Goal: Task Accomplishment & Management: Complete application form

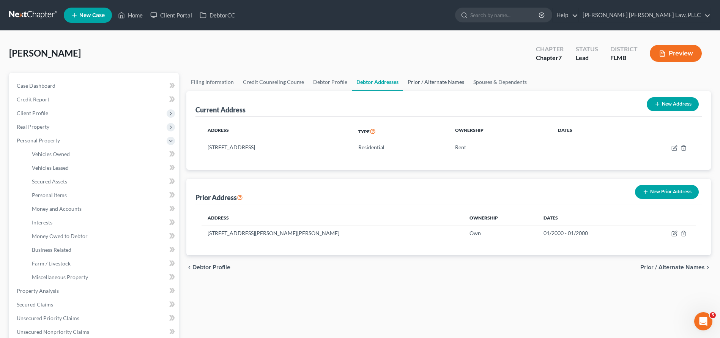
click at [413, 85] on link "Prior / Alternate Names" at bounding box center [436, 82] width 66 height 18
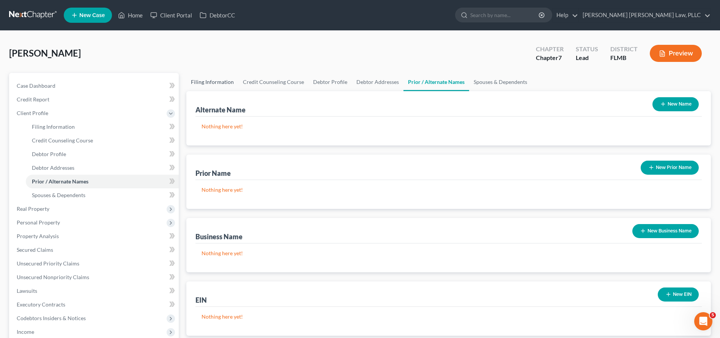
click at [233, 82] on link "Filing Information" at bounding box center [212, 82] width 52 height 18
select select "1"
select select "0"
select select "9"
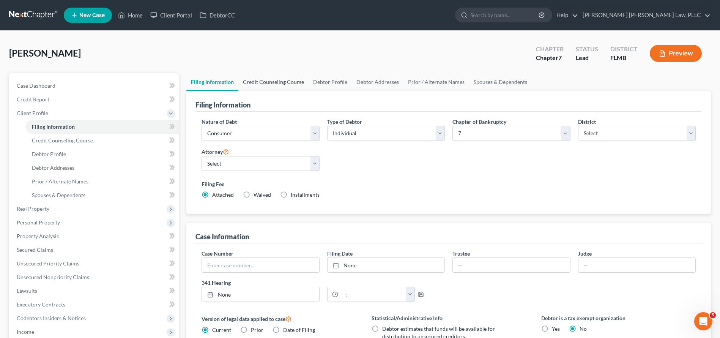
click at [282, 84] on link "Credit Counseling Course" at bounding box center [274, 82] width 70 height 18
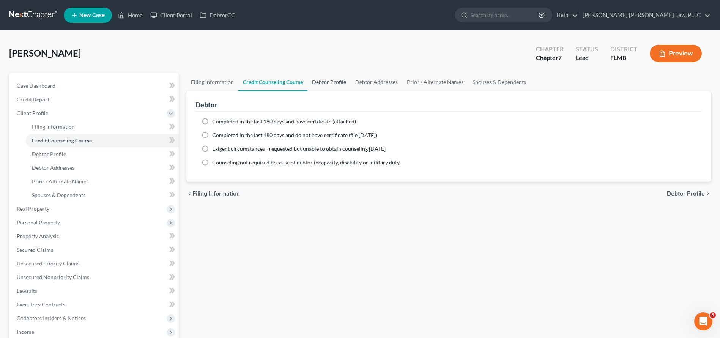
click at [341, 87] on link "Debtor Profile" at bounding box center [329, 82] width 43 height 18
select select "1"
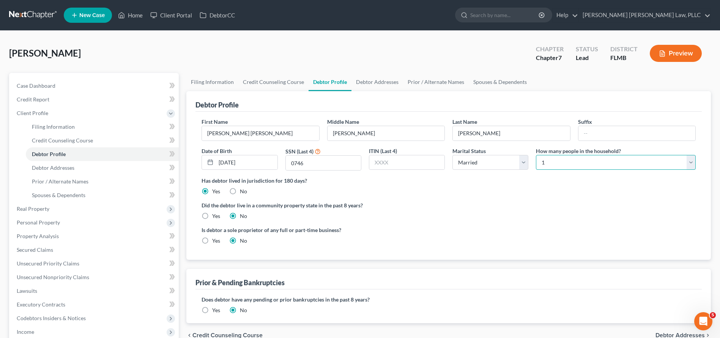
select select "1"
click at [563, 205] on label "Did the debtor live in a community property state in the past 8 years?" at bounding box center [449, 205] width 495 height 8
click at [385, 79] on link "Debtor Addresses" at bounding box center [378, 82] width 52 height 18
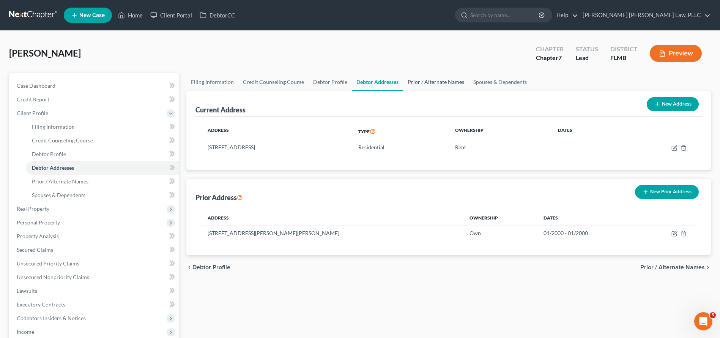
click at [432, 90] on link "Prior / Alternate Names" at bounding box center [436, 82] width 66 height 18
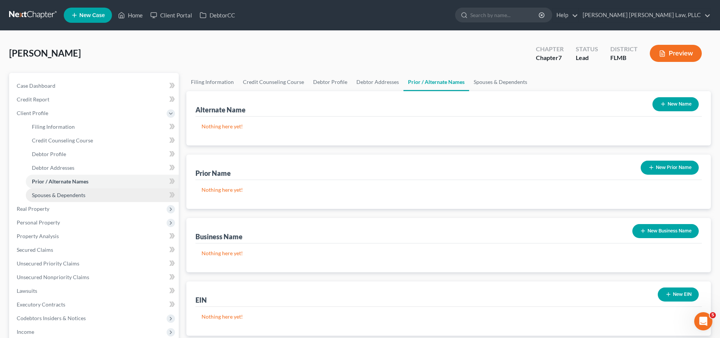
click at [87, 193] on link "Spouses & Dependents" at bounding box center [102, 195] width 153 height 14
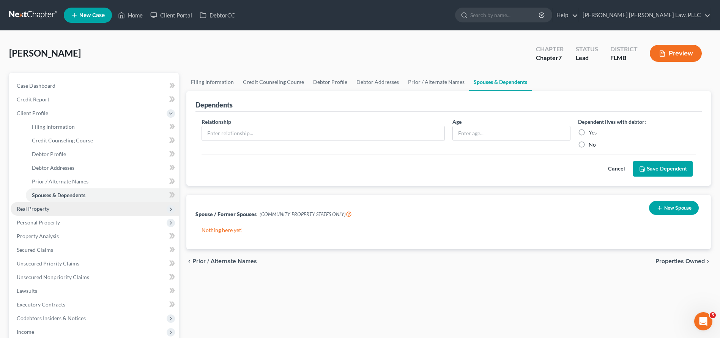
click at [82, 210] on span "Real Property" at bounding box center [95, 209] width 168 height 14
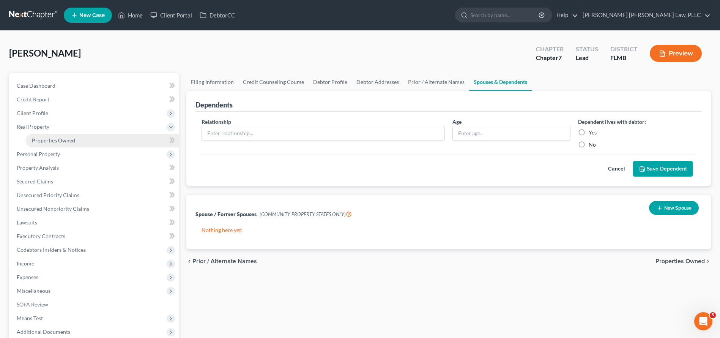
click at [81, 139] on link "Properties Owned" at bounding box center [102, 141] width 153 height 14
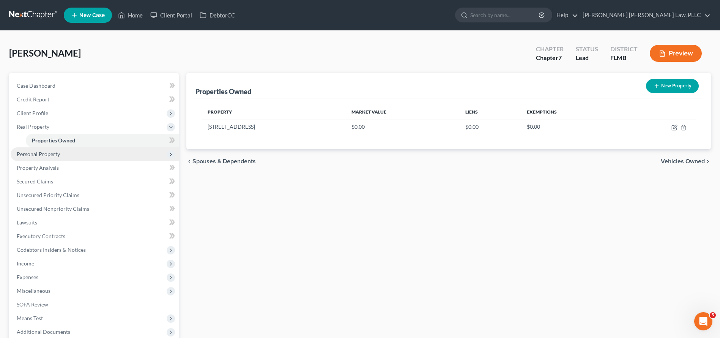
click at [77, 158] on span "Personal Property" at bounding box center [95, 154] width 168 height 14
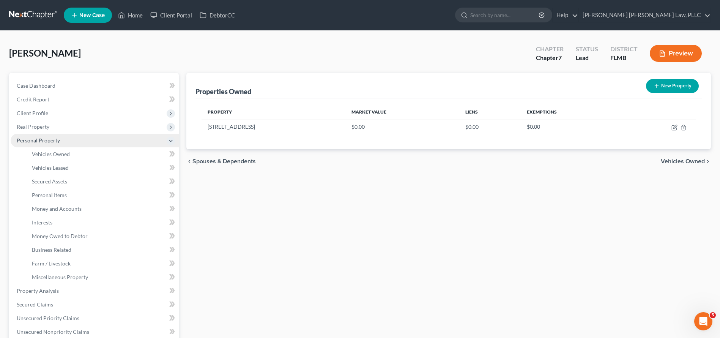
click at [69, 136] on span "Personal Property" at bounding box center [95, 141] width 168 height 14
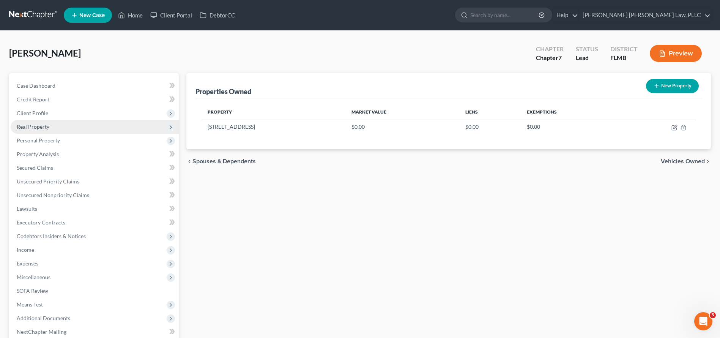
click at [66, 127] on span "Real Property" at bounding box center [95, 127] width 168 height 14
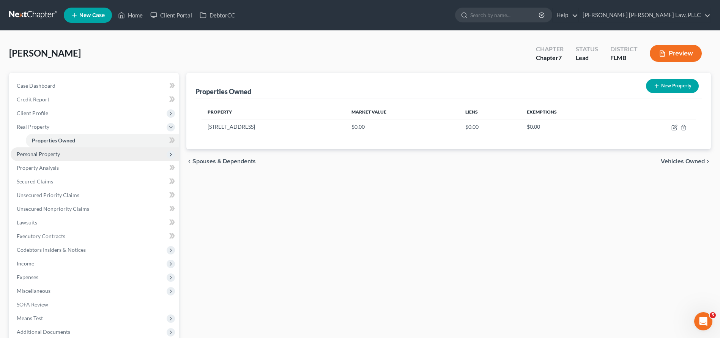
click at [66, 155] on span "Personal Property" at bounding box center [95, 154] width 168 height 14
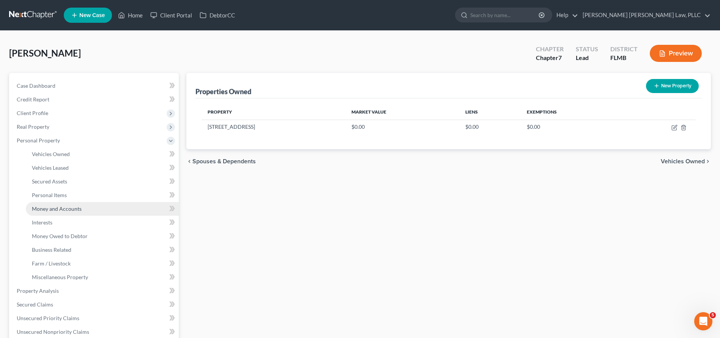
scroll to position [74, 0]
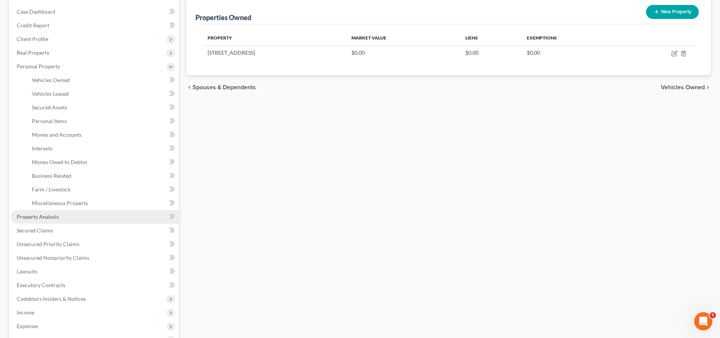
click at [69, 216] on link "Property Analysis" at bounding box center [95, 217] width 168 height 14
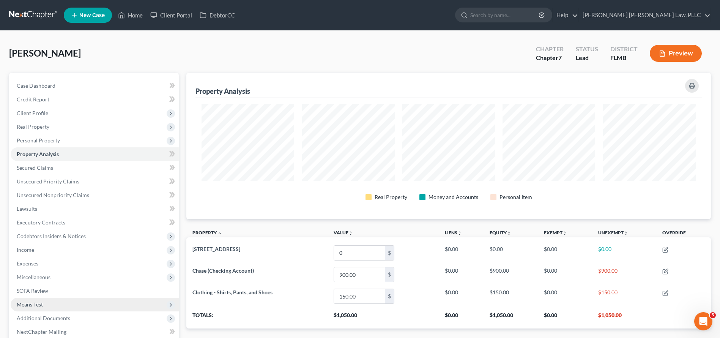
scroll to position [10, 0]
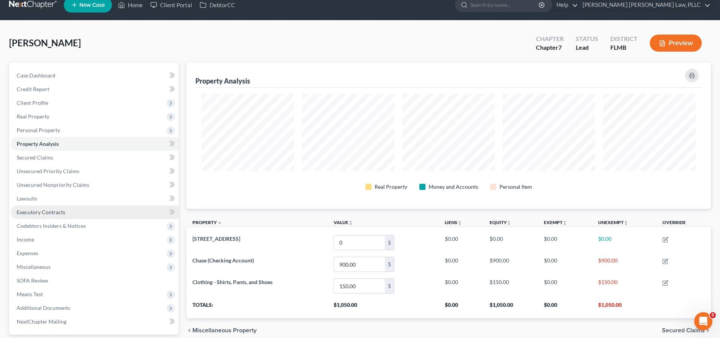
click at [38, 212] on span "Executory Contracts" at bounding box center [41, 212] width 49 height 6
